Goal: Book appointment/travel/reservation

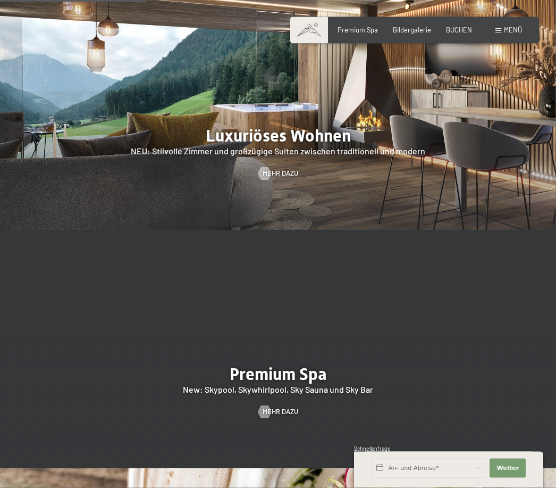
scroll to position [1069, 0]
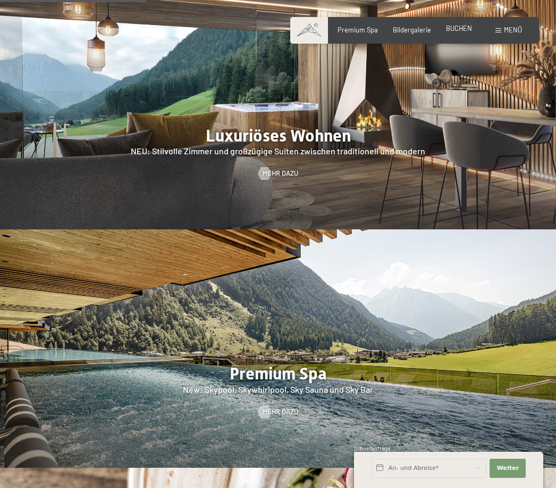
click at [470, 31] on span "BUCHEN" at bounding box center [459, 28] width 26 height 9
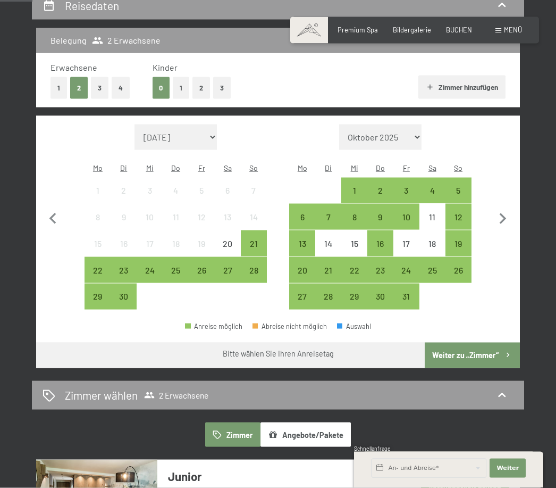
scroll to position [213, 0]
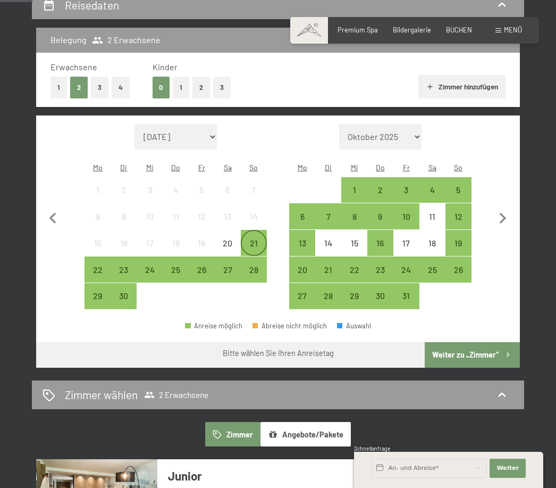
click at [255, 239] on div "21" at bounding box center [254, 251] width 24 height 24
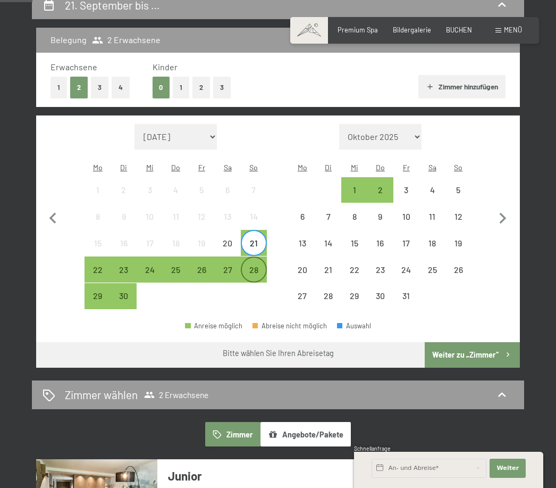
click at [256, 265] on div "28" at bounding box center [254, 277] width 24 height 24
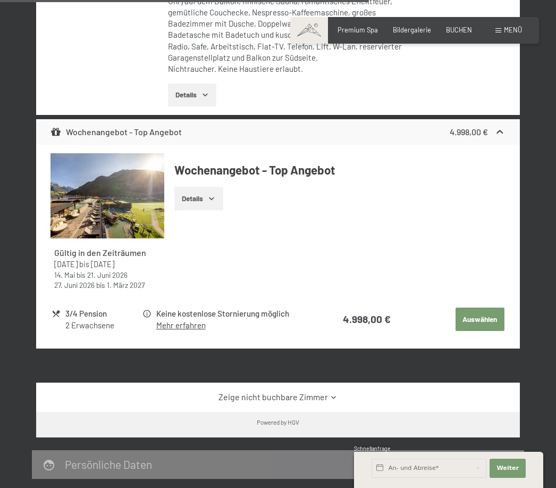
scroll to position [1224, 0]
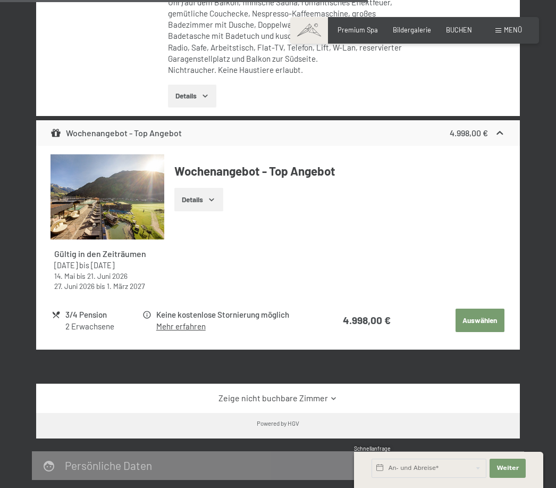
click at [206, 188] on button "Details" at bounding box center [198, 199] width 48 height 23
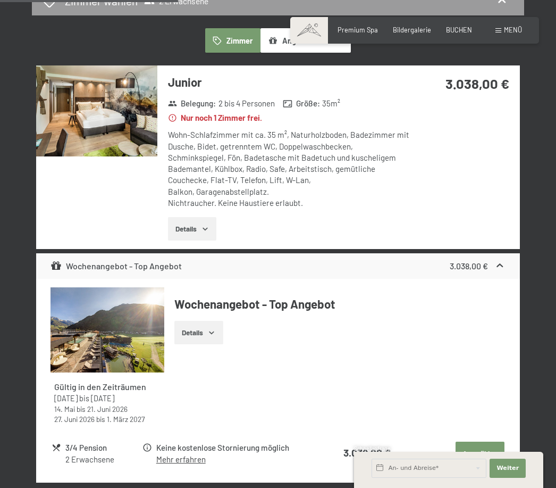
scroll to position [617, 0]
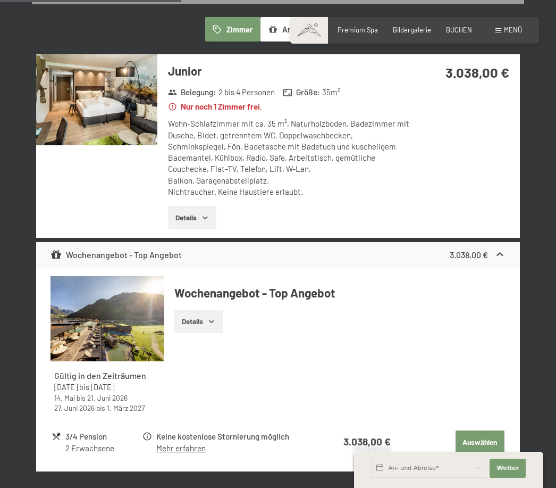
click at [216, 310] on button "Details" at bounding box center [198, 321] width 48 height 23
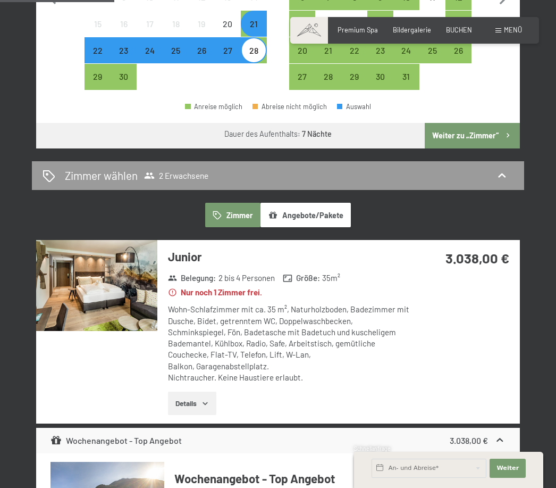
scroll to position [406, 0]
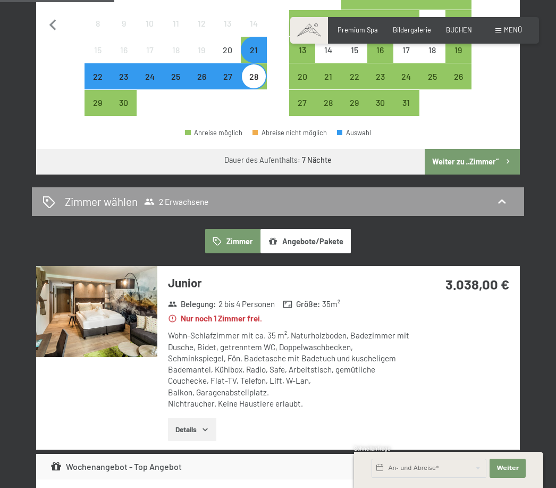
click at [202, 425] on icon "button" at bounding box center [205, 429] width 9 height 9
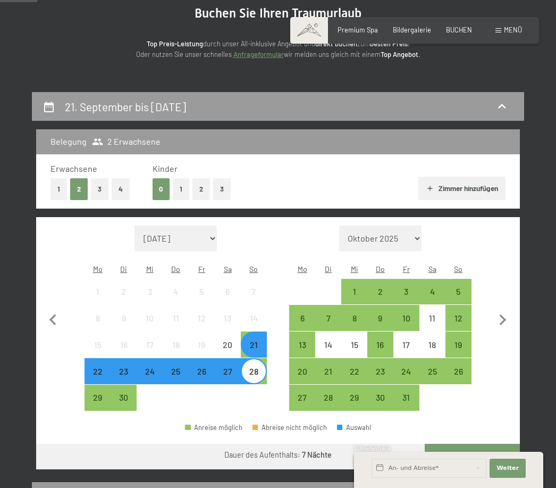
scroll to position [170, 0]
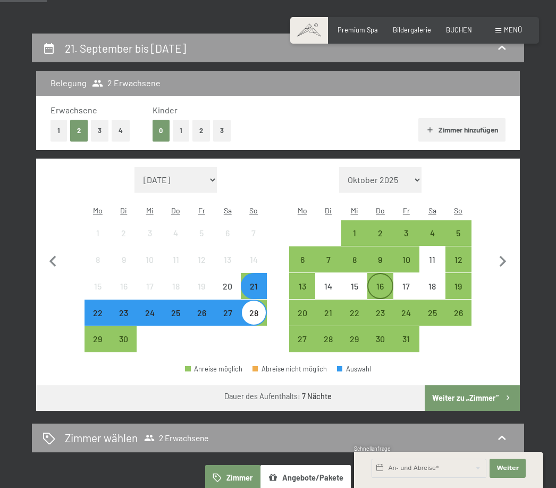
click at [384, 282] on div "16" at bounding box center [381, 294] width 24 height 24
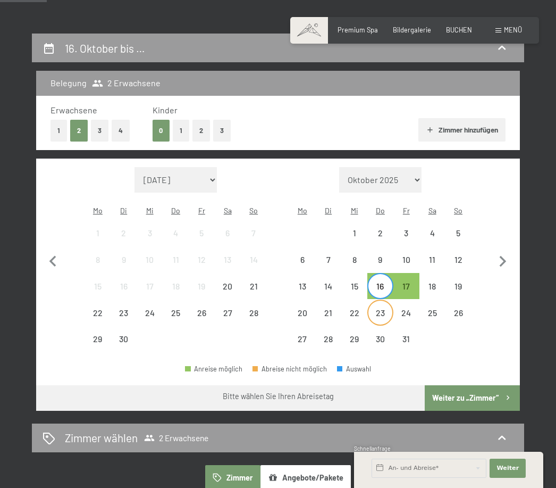
click at [383, 308] on div "23" at bounding box center [381, 320] width 24 height 24
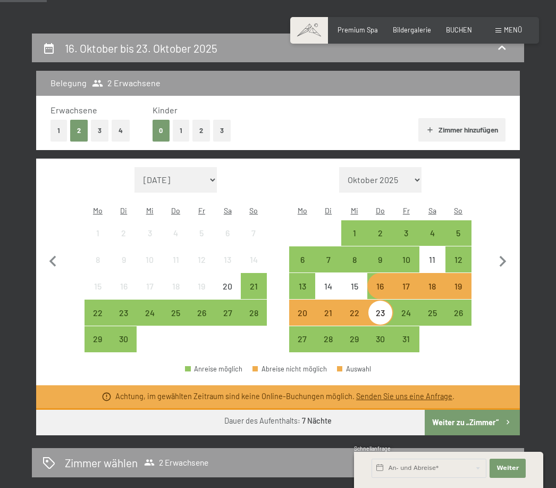
click at [465, 282] on div "19" at bounding box center [459, 294] width 24 height 24
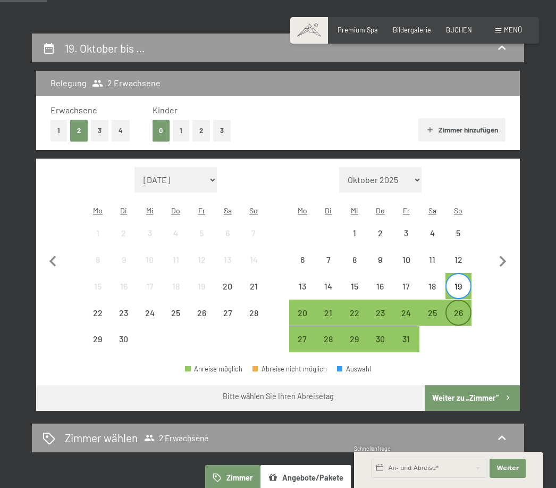
click at [465, 308] on div "26" at bounding box center [459, 320] width 24 height 24
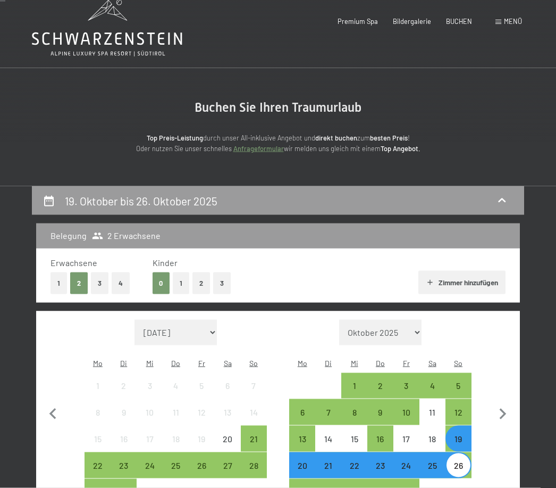
scroll to position [0, 0]
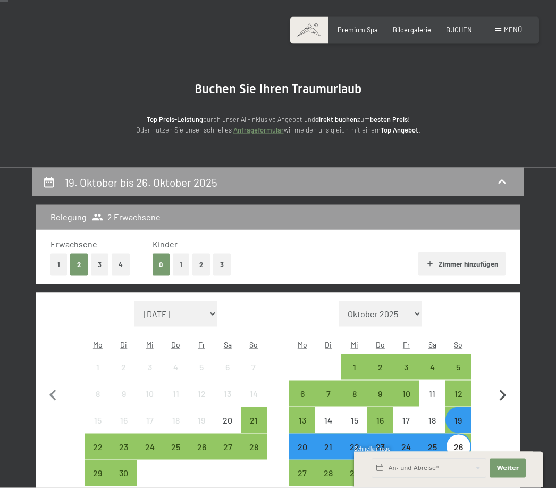
click at [504, 390] on icon "button" at bounding box center [503, 395] width 7 height 11
select select "[DATE]"
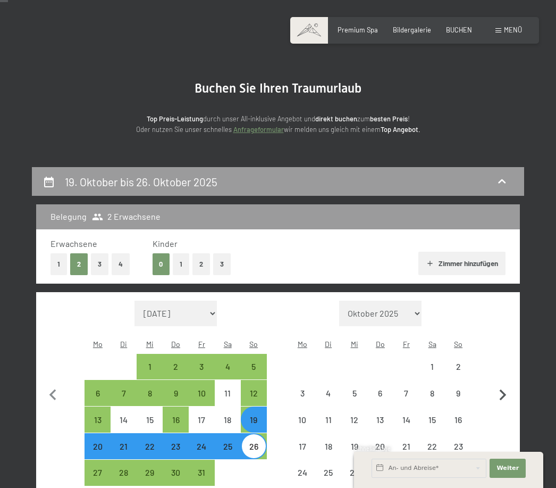
select select "[DATE]"
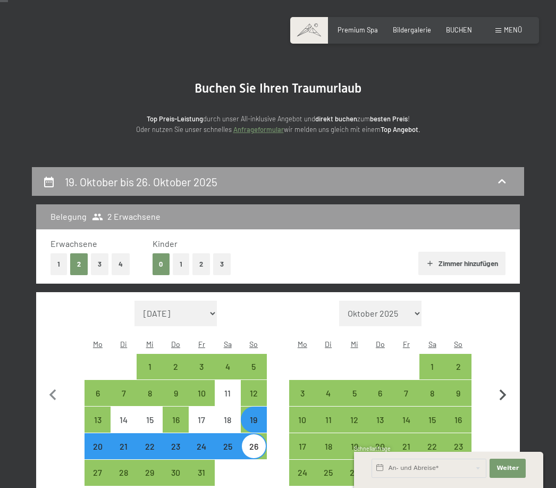
click at [501, 386] on icon "button" at bounding box center [503, 395] width 22 height 22
select select "[DATE]"
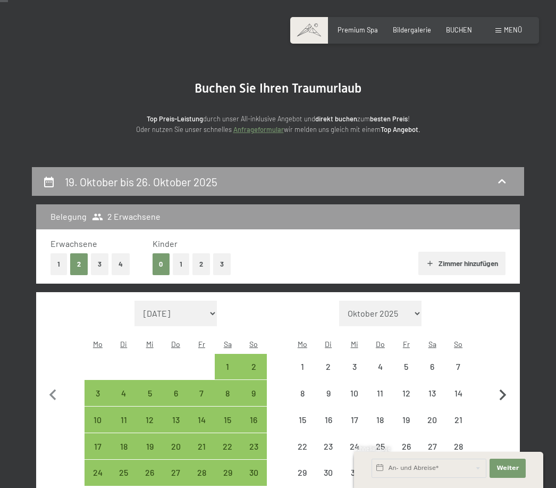
click at [501, 389] on icon "button" at bounding box center [503, 394] width 7 height 11
select select "[DATE]"
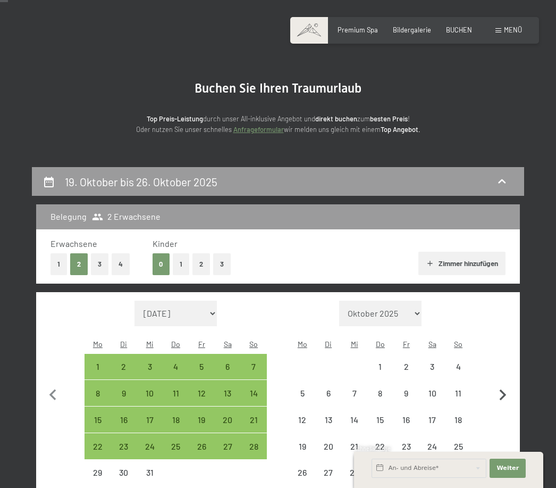
select select "[DATE]"
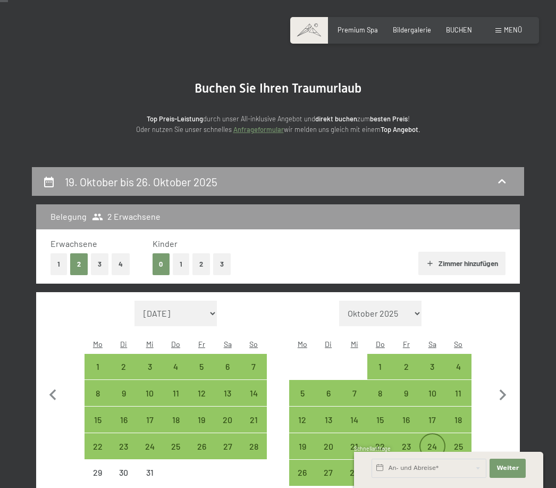
click at [436, 442] on div "24" at bounding box center [433, 454] width 24 height 24
select select "[DATE]"
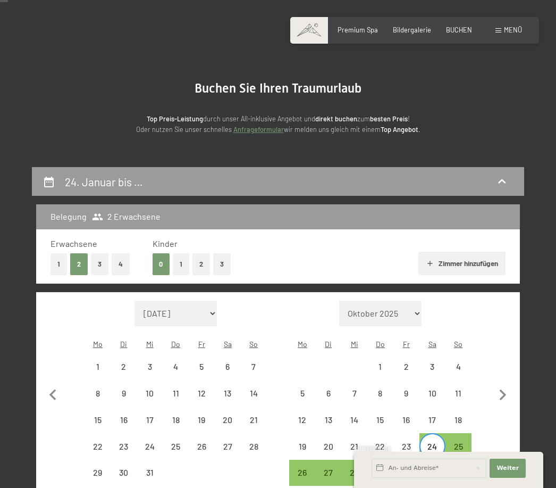
click at [437, 468] on div "31" at bounding box center [433, 480] width 24 height 24
select select "[DATE]"
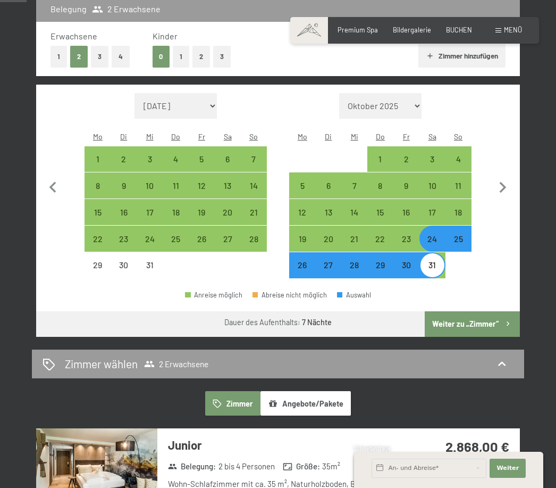
scroll to position [223, 0]
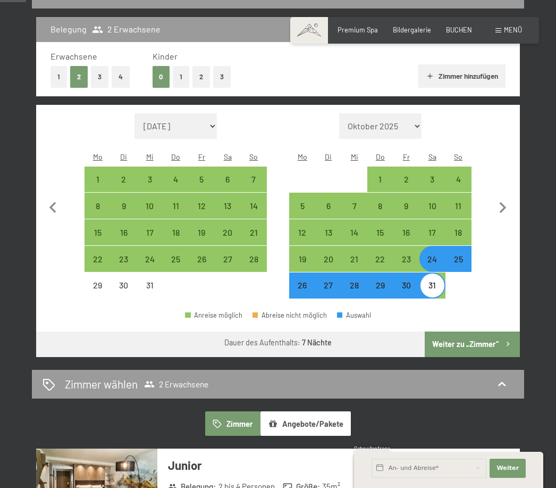
click at [436, 281] on div "31" at bounding box center [433, 293] width 24 height 24
select select "[DATE]"
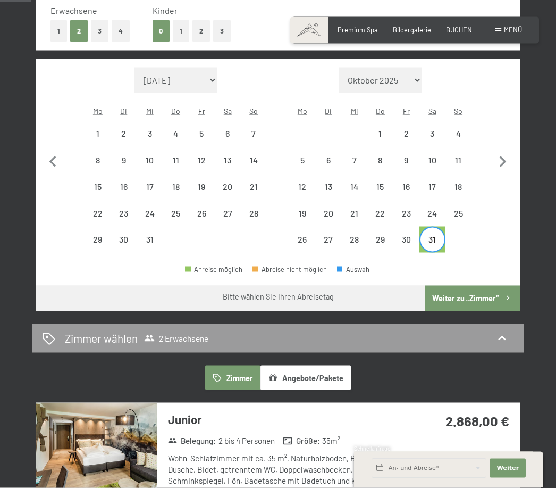
scroll to position [265, 0]
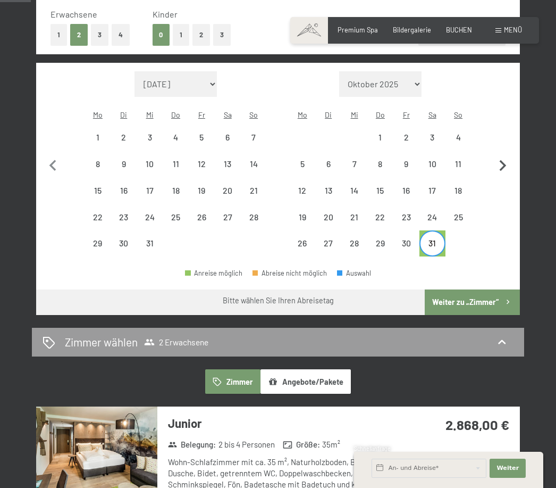
click at [509, 161] on icon "button" at bounding box center [503, 166] width 22 height 22
select select "[DATE]"
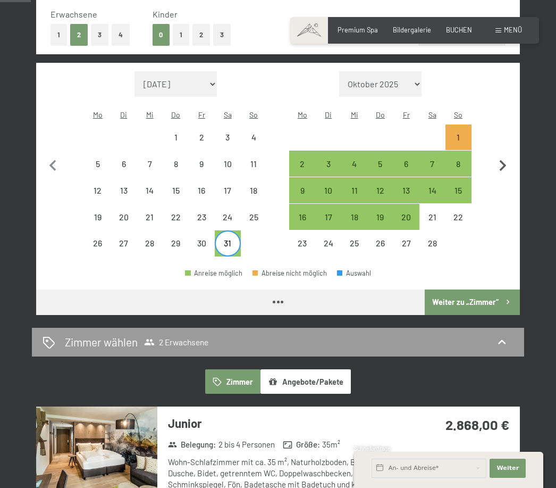
select select "[DATE]"
click at [436, 160] on div "7" at bounding box center [433, 172] width 24 height 24
select select "[DATE]"
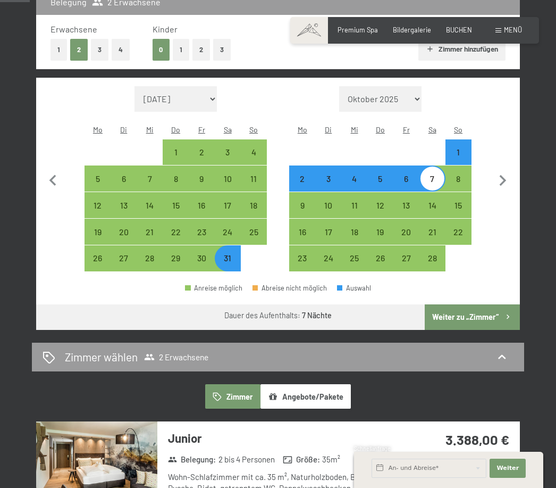
scroll to position [239, 0]
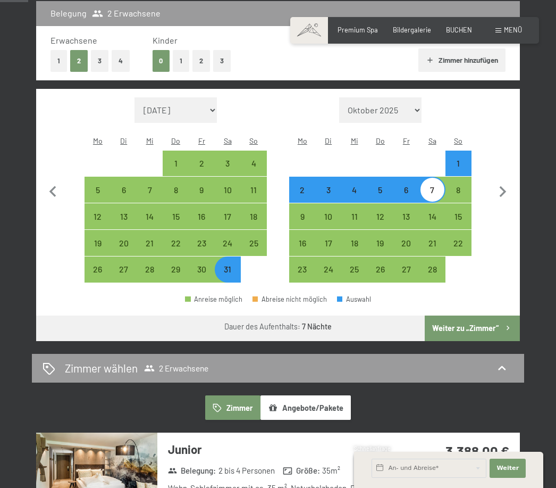
click at [230, 265] on div "31" at bounding box center [228, 277] width 24 height 24
select select "[DATE]"
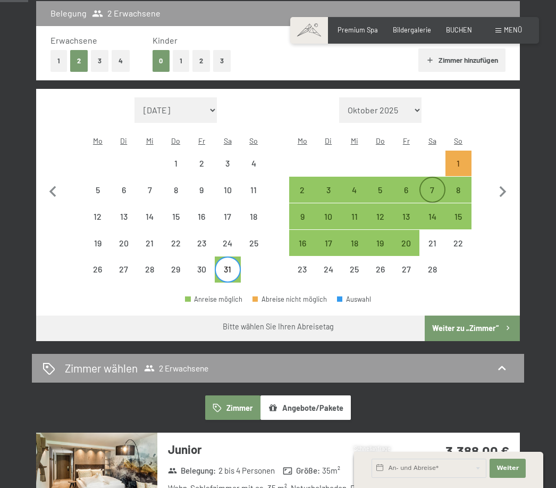
click at [428, 186] on div "7" at bounding box center [433, 198] width 24 height 24
select select "[DATE]"
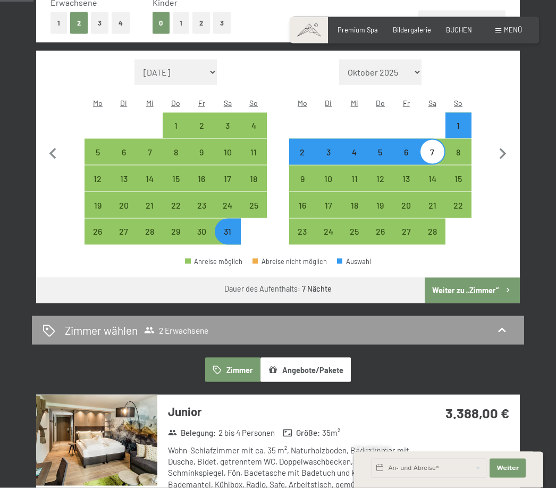
scroll to position [308, 0]
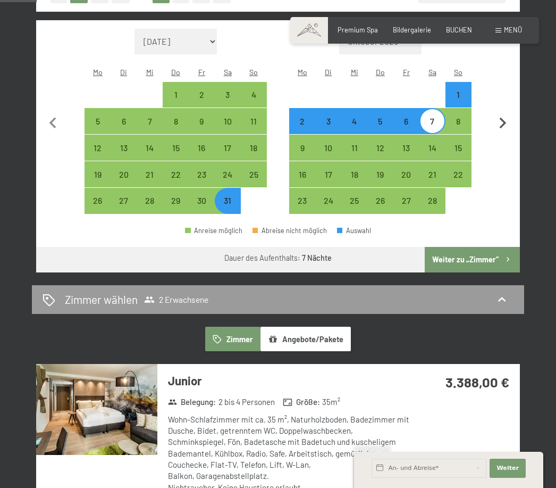
click at [499, 112] on icon "button" at bounding box center [503, 123] width 22 height 22
select select "[DATE]"
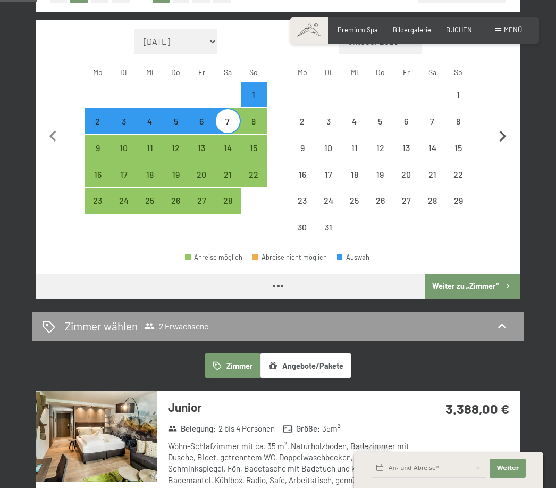
click at [504, 131] on icon "button" at bounding box center [503, 136] width 7 height 11
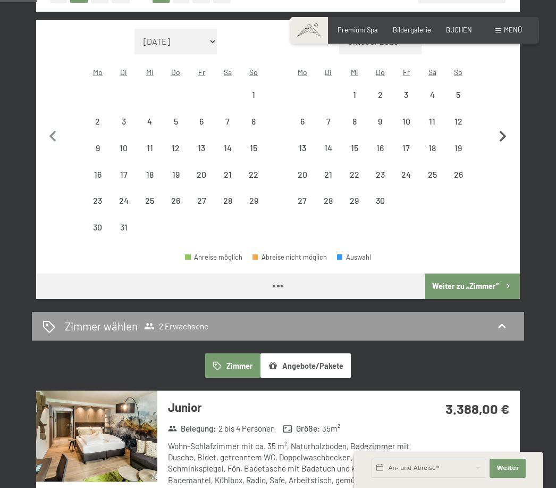
select select "[DATE]"
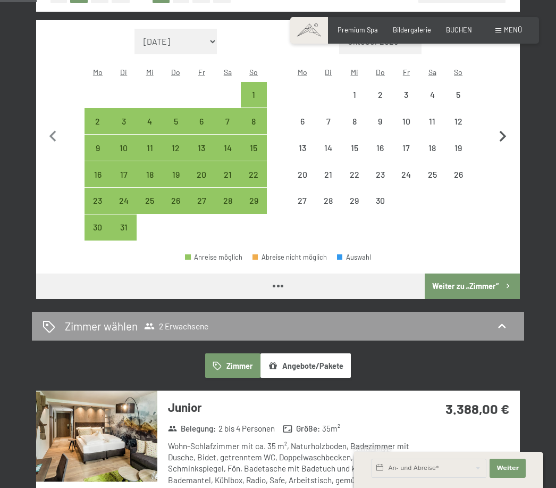
click at [507, 129] on icon "button" at bounding box center [503, 137] width 22 height 22
select select "[DATE]"
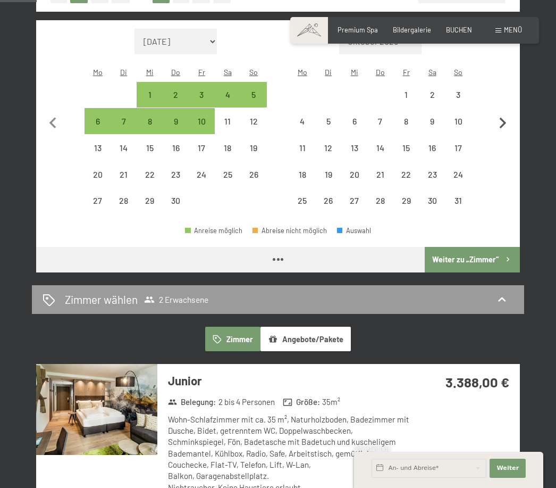
select select "[DATE]"
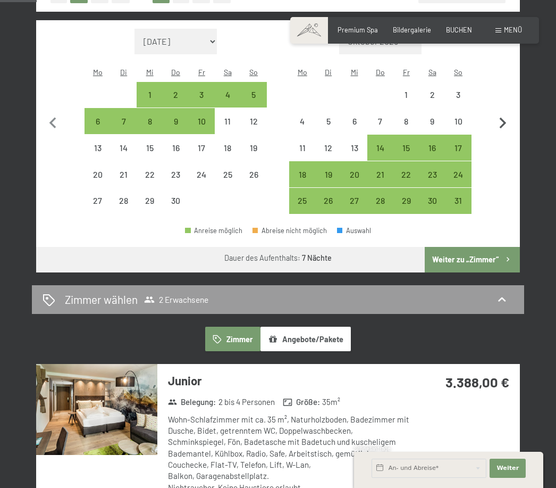
click at [506, 118] on icon "button" at bounding box center [503, 123] width 7 height 11
select select "[DATE]"
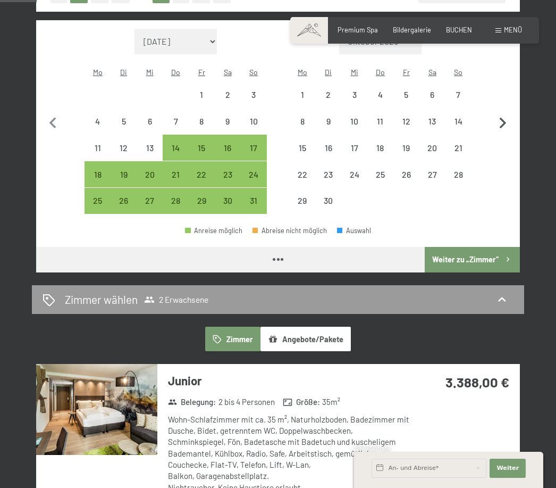
select select "[DATE]"
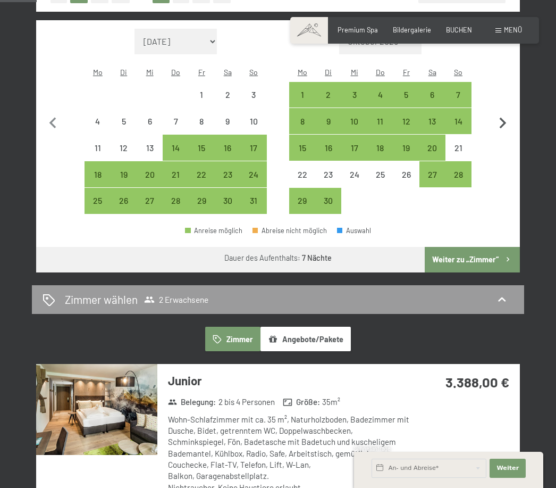
click at [510, 112] on icon "button" at bounding box center [503, 123] width 22 height 22
select select "[DATE]"
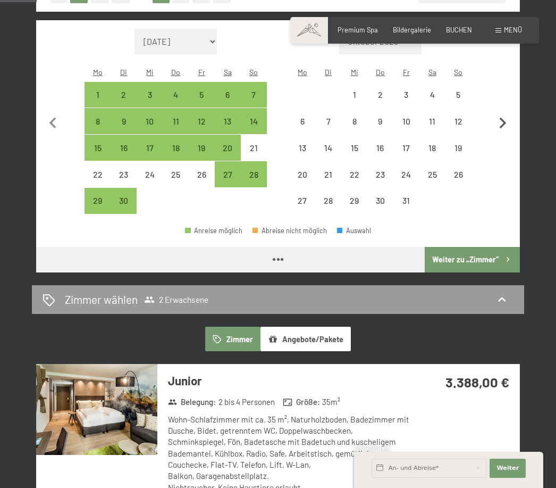
select select "[DATE]"
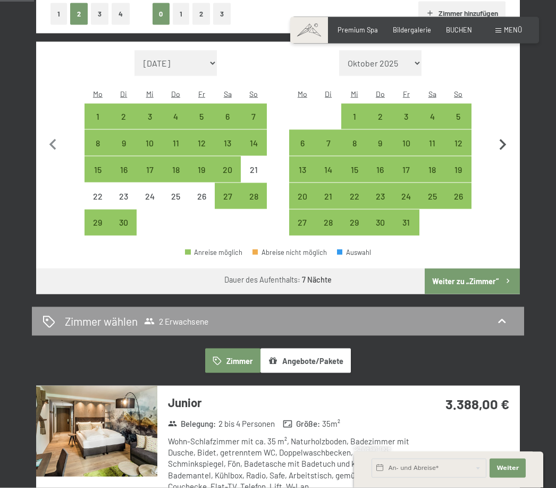
click at [494, 137] on icon "button" at bounding box center [503, 145] width 22 height 22
select select "[DATE]"
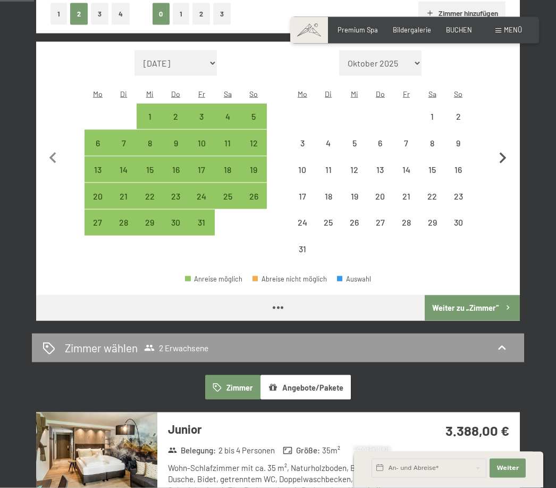
scroll to position [287, 0]
click at [499, 135] on button "button" at bounding box center [503, 156] width 22 height 212
select select "[DATE]"
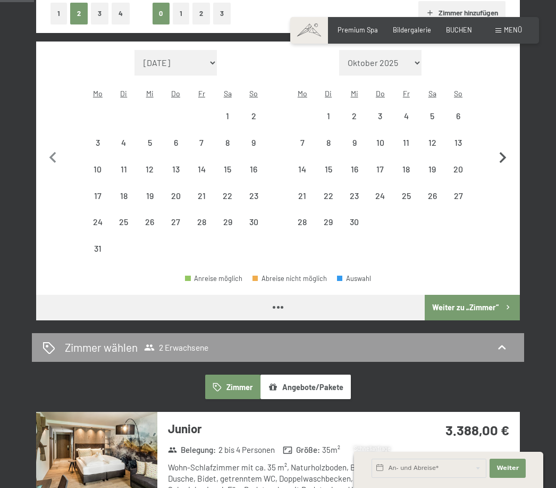
select select "[DATE]"
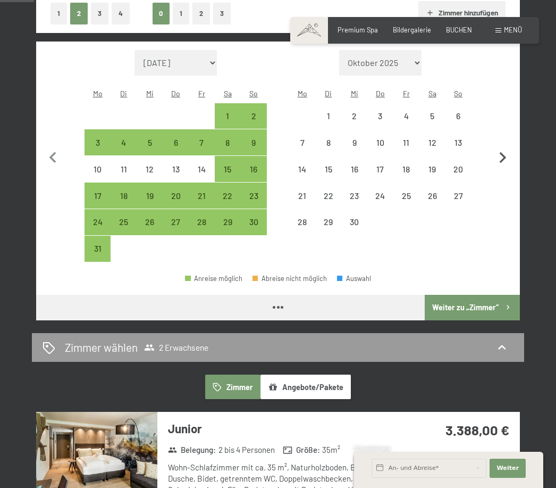
click at [507, 147] on icon "button" at bounding box center [503, 158] width 22 height 22
select select "[DATE]"
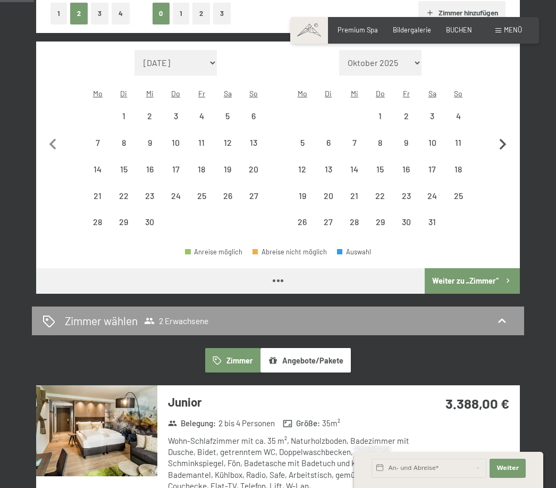
select select "[DATE]"
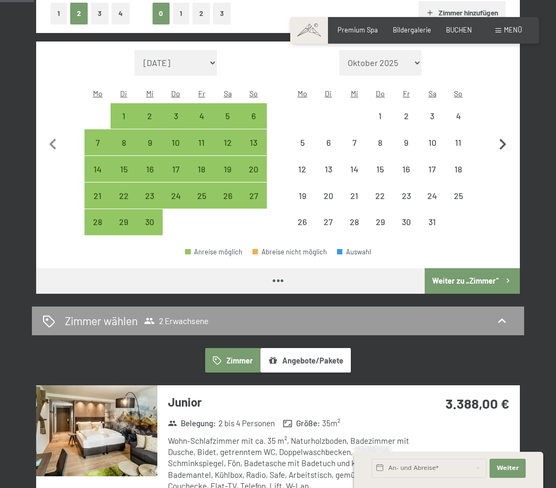
select select "[DATE]"
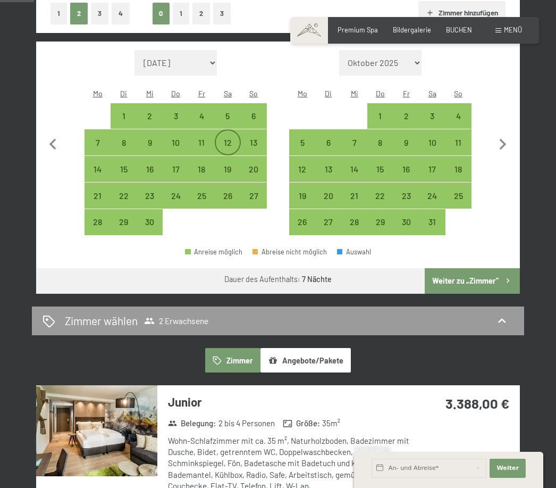
click at [232, 138] on div "12" at bounding box center [228, 150] width 24 height 24
select select "[DATE]"
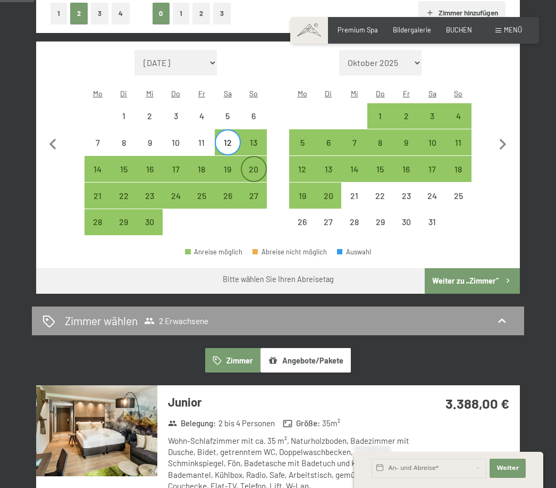
click at [255, 165] on div "20" at bounding box center [254, 177] width 24 height 24
select select "[DATE]"
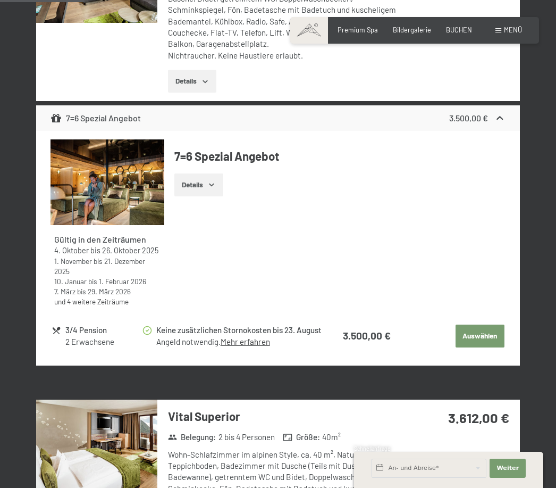
scroll to position [748, 0]
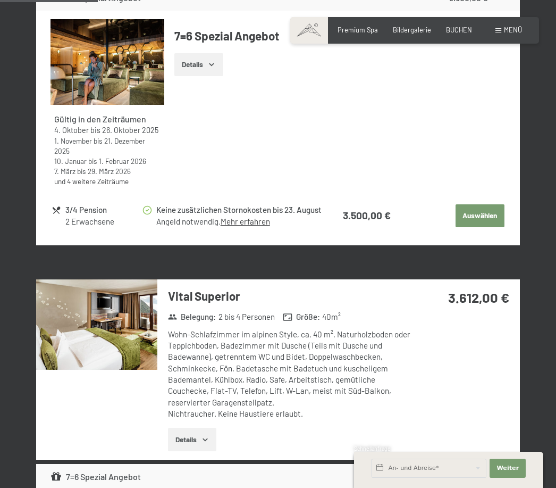
click at [518, 305] on div "3.612,00 €" at bounding box center [465, 310] width 109 height 62
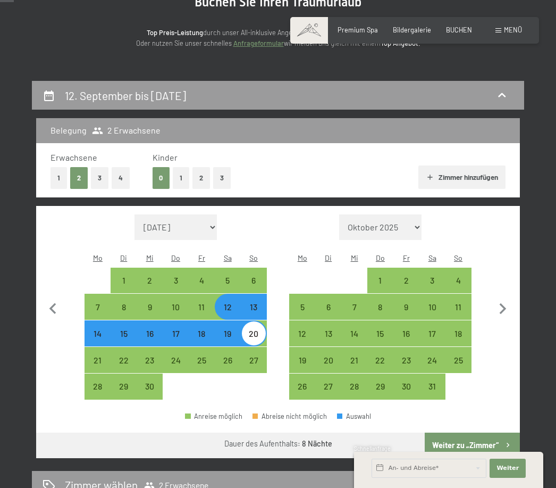
scroll to position [122, 0]
